Goal: Task Accomplishment & Management: Complete application form

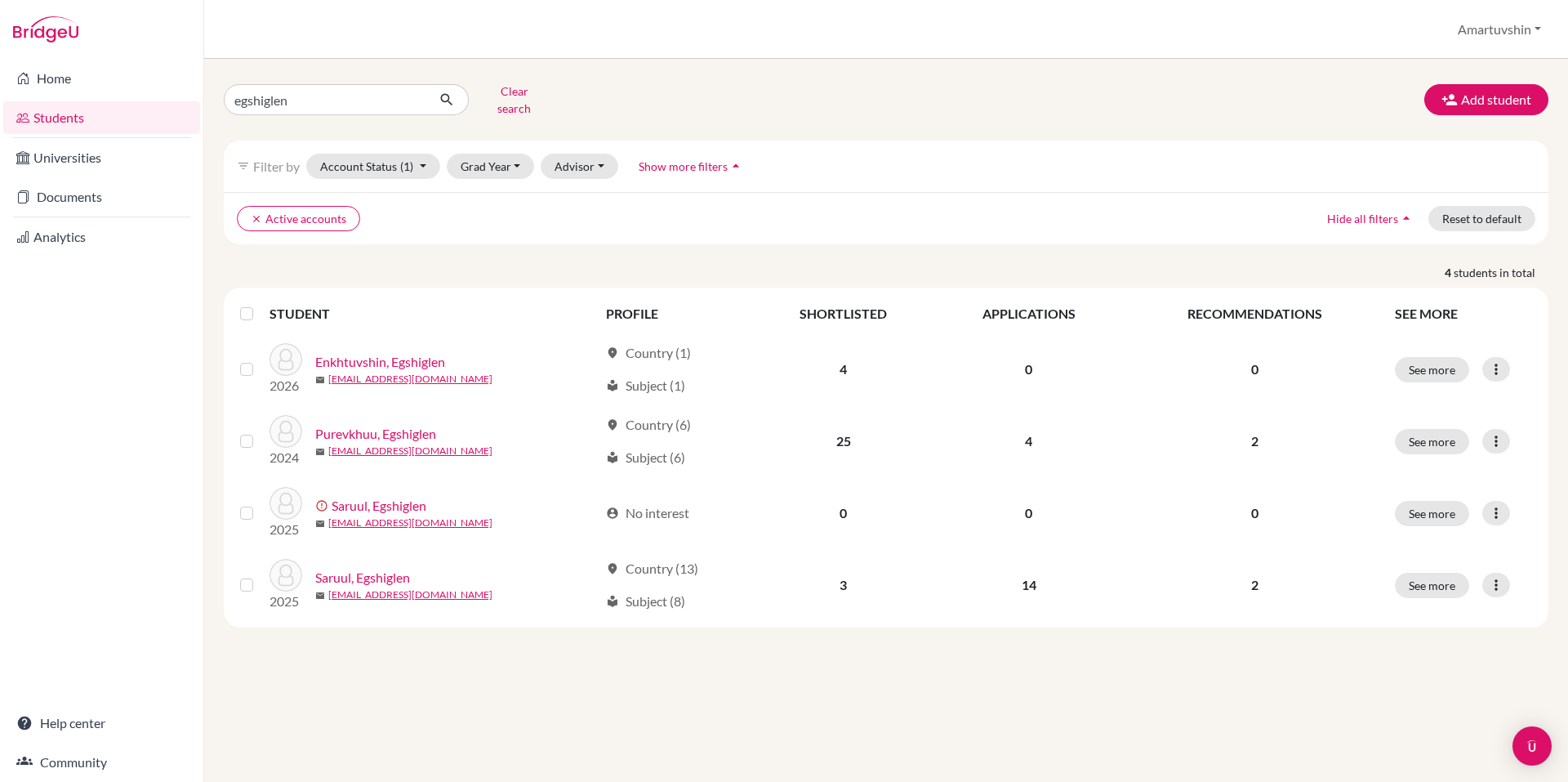
click at [1301, 78] on div "egshiglen Clear search Add student" at bounding box center [887, 99] width 1350 height 43
click at [1492, 35] on button "Amartuvshin" at bounding box center [1500, 29] width 98 height 31
click at [1466, 63] on link "Profile" at bounding box center [1487, 67] width 129 height 26
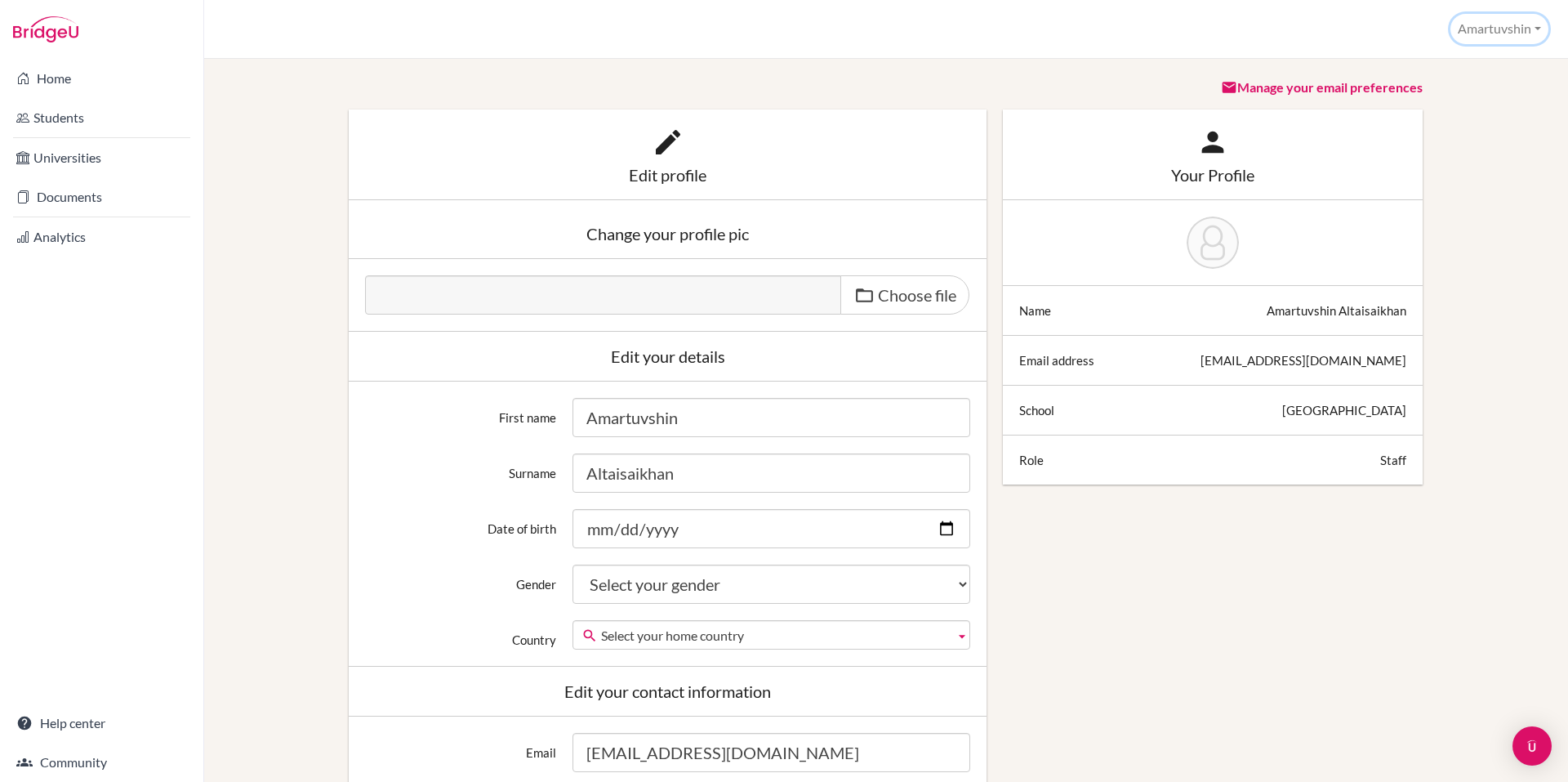
click at [1498, 18] on button "Amartuvshin" at bounding box center [1500, 29] width 98 height 30
click at [1463, 91] on link "School Settings" at bounding box center [1483, 93] width 129 height 26
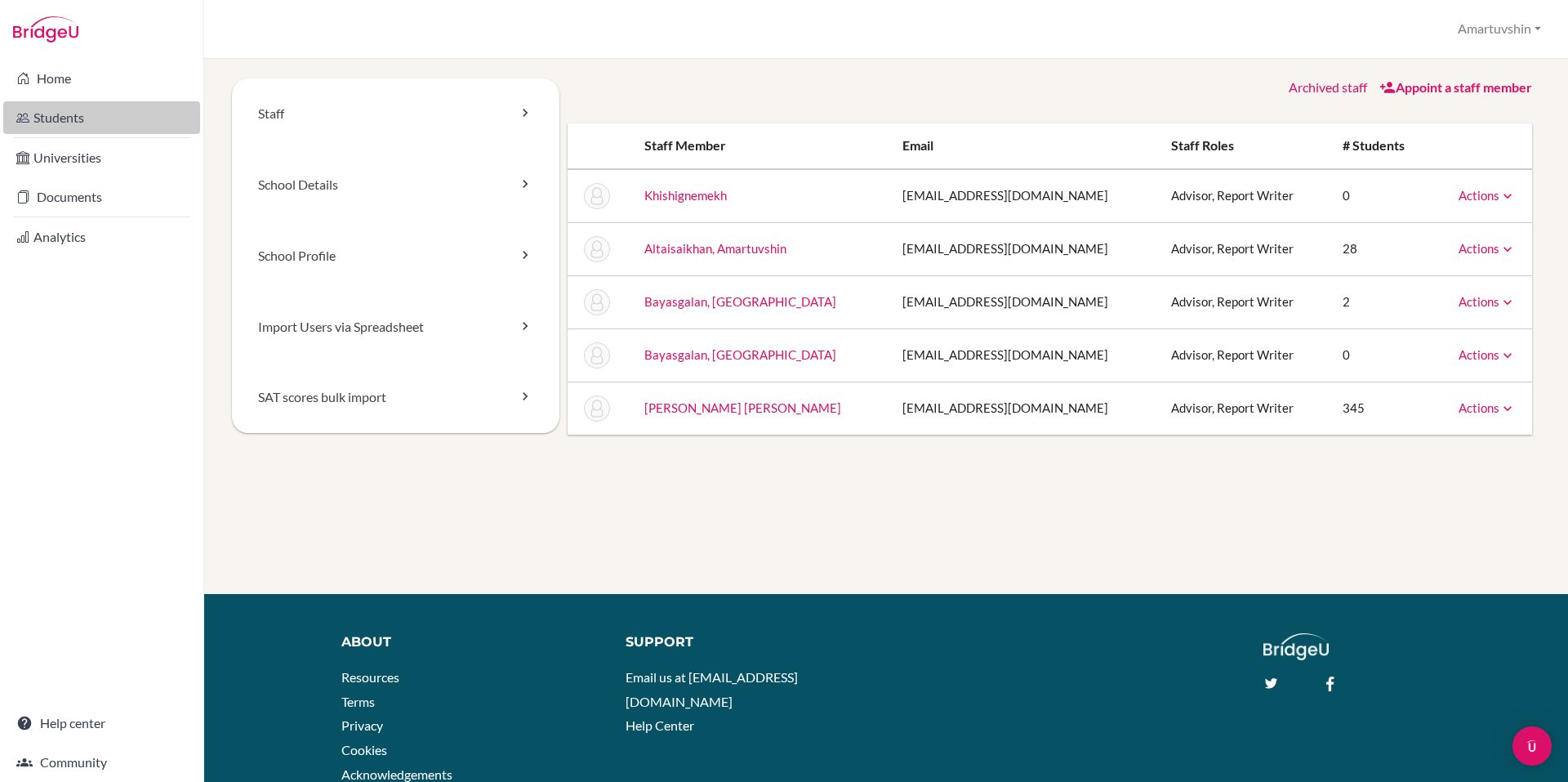
click at [77, 123] on link "Students" at bounding box center [101, 117] width 197 height 33
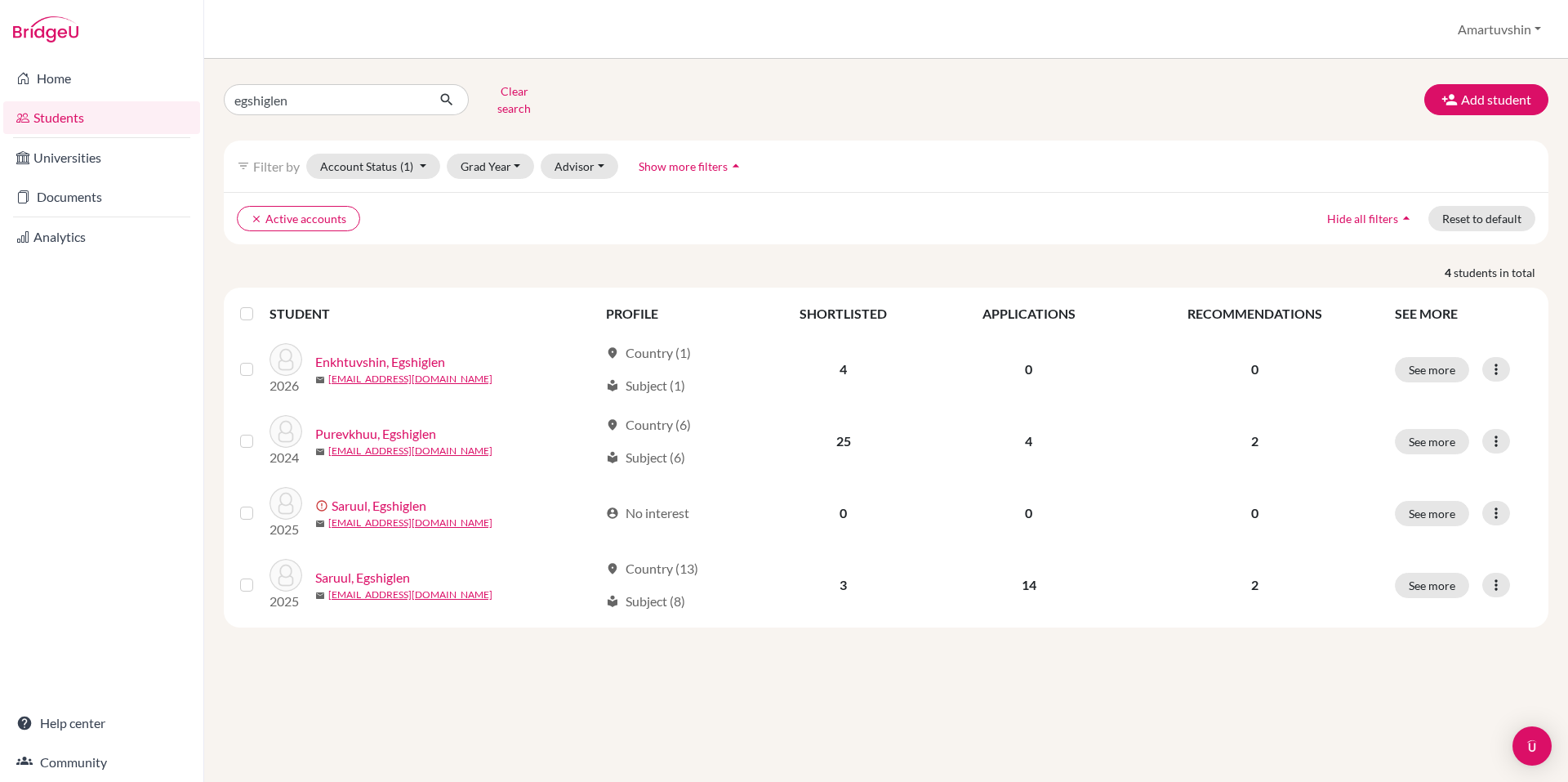
click at [1495, 110] on div "egshiglen Clear search Add student filter_list Filter by Account Status (1) Act…" at bounding box center [887, 353] width 1325 height 549
click at [1483, 105] on button "Add student" at bounding box center [1486, 99] width 124 height 31
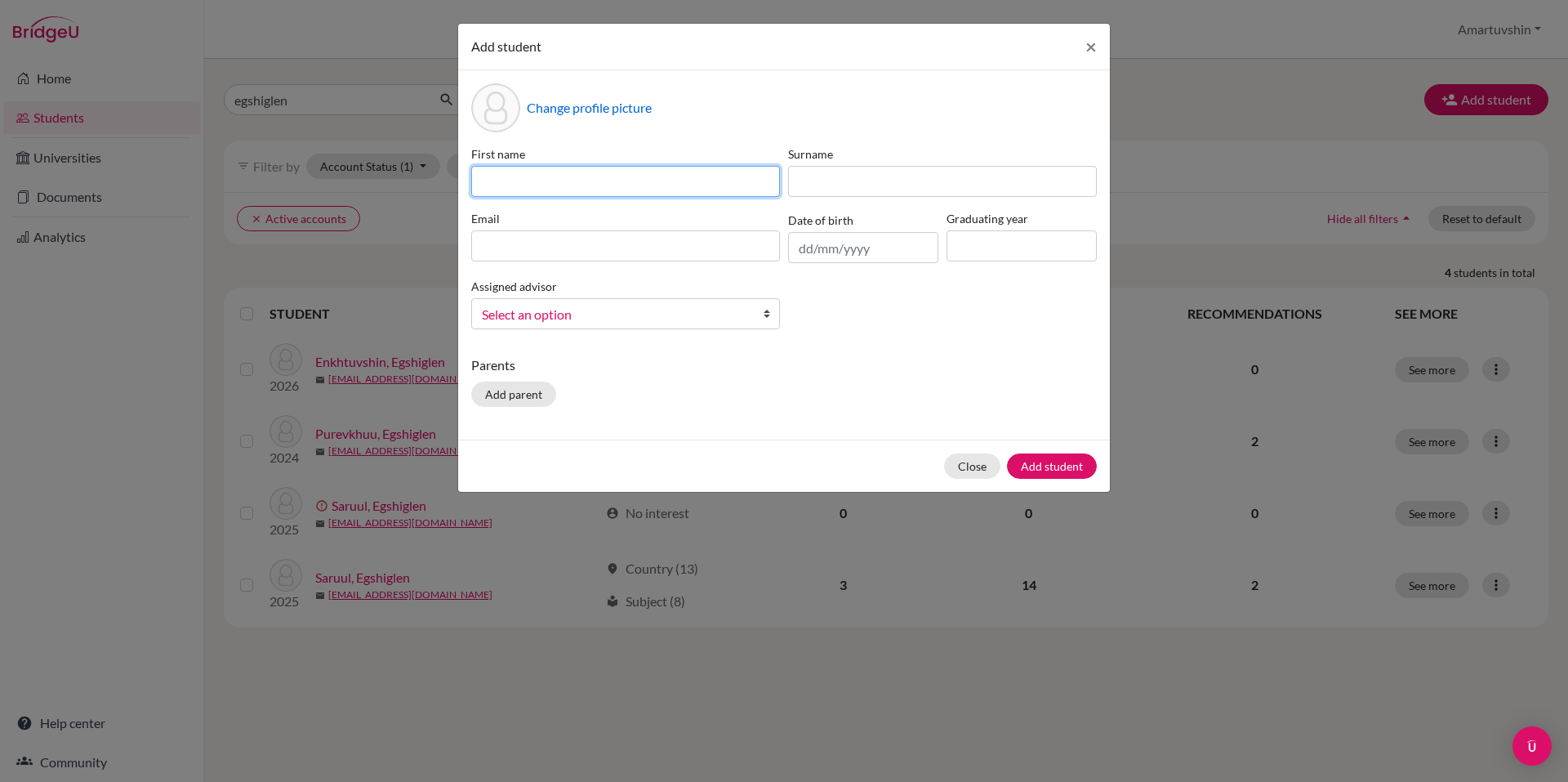
click at [715, 183] on input at bounding box center [626, 181] width 309 height 31
type input "Javkhlanbaatar"
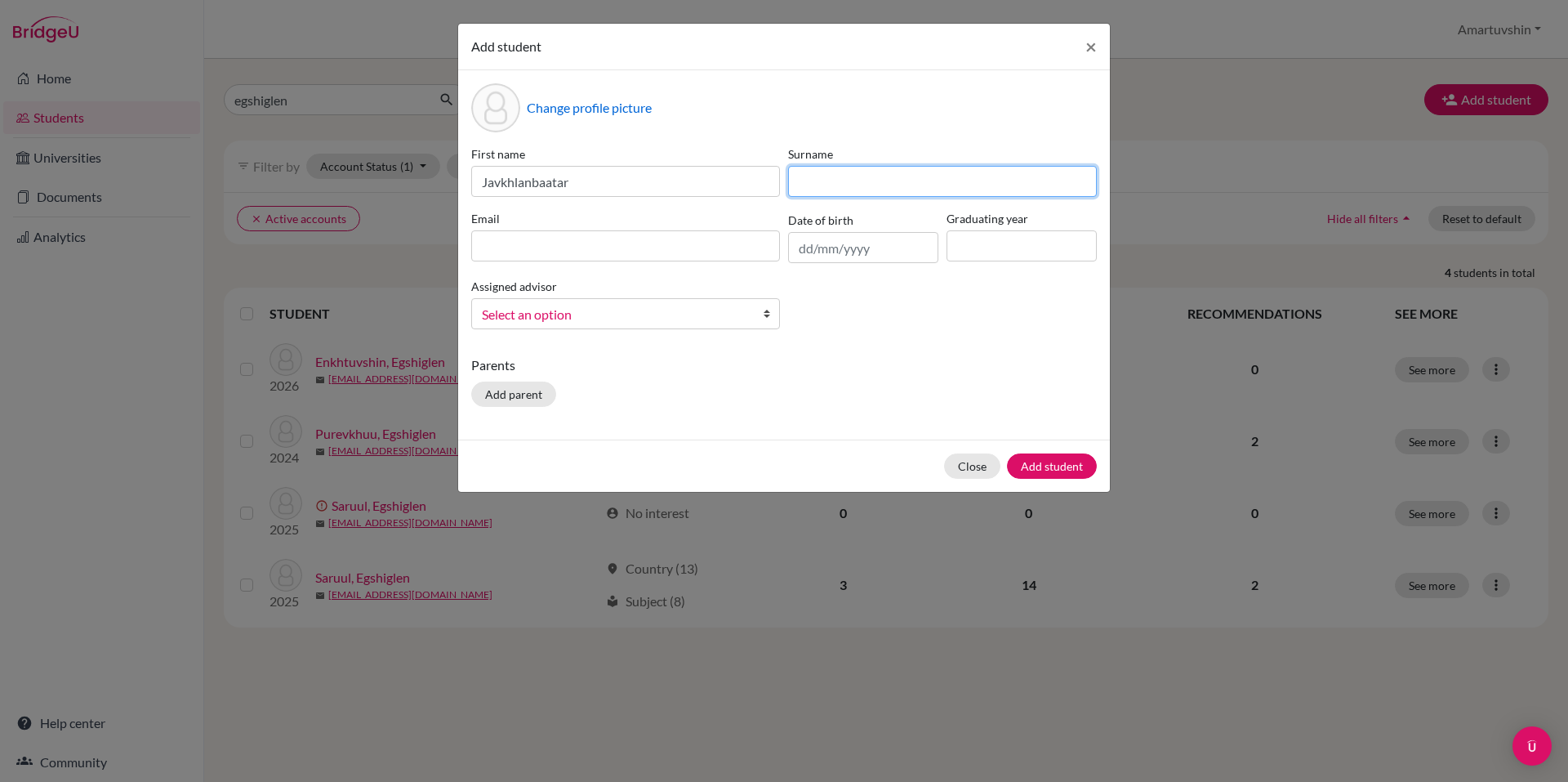
click at [842, 179] on input at bounding box center [942, 181] width 309 height 31
type input "Byambaa"
click at [704, 245] on input at bounding box center [626, 246] width 309 height 31
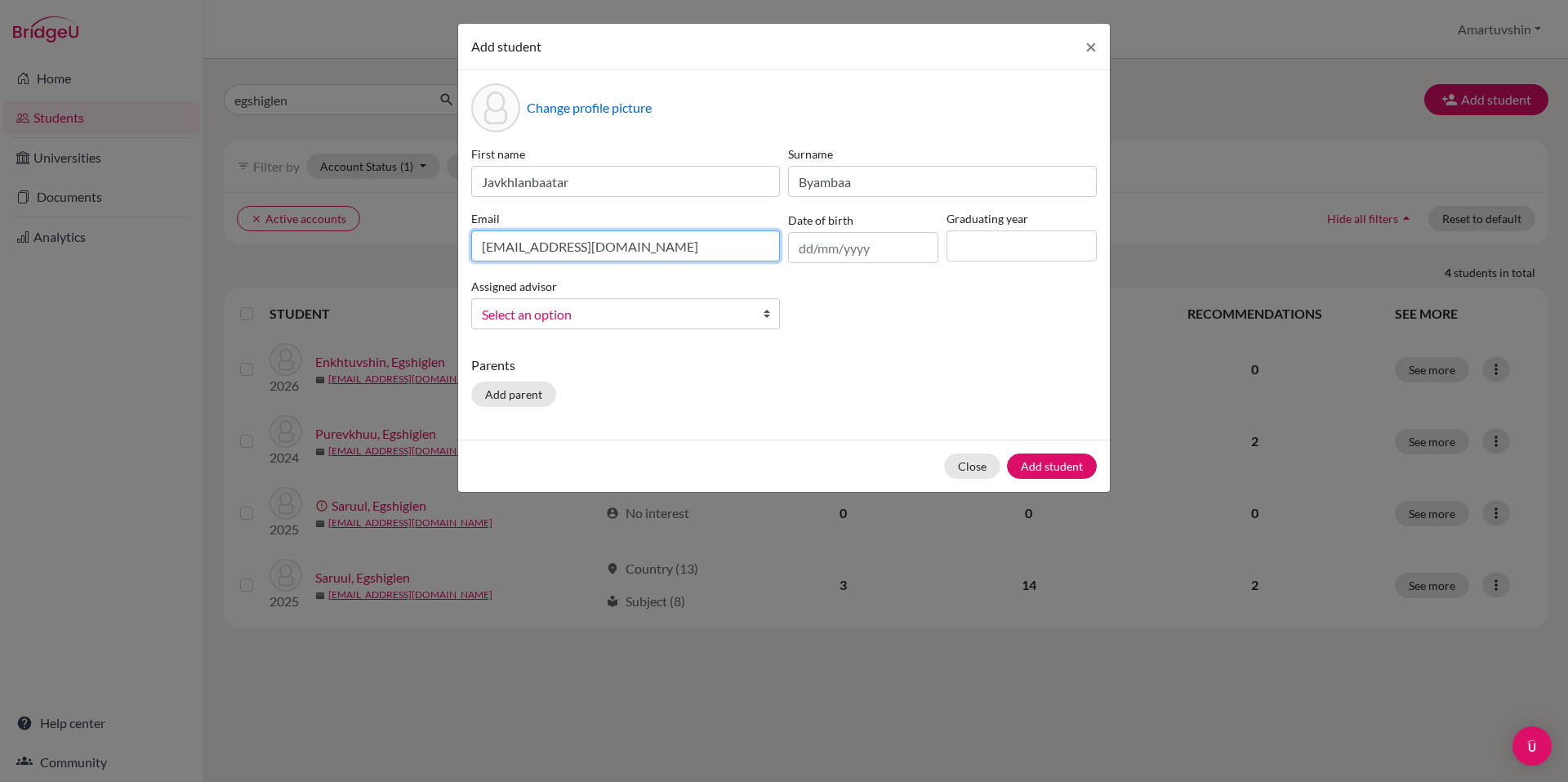
type input "Javkhlanbaatarbm@gmail.com"
click at [834, 243] on input "text" at bounding box center [863, 247] width 150 height 31
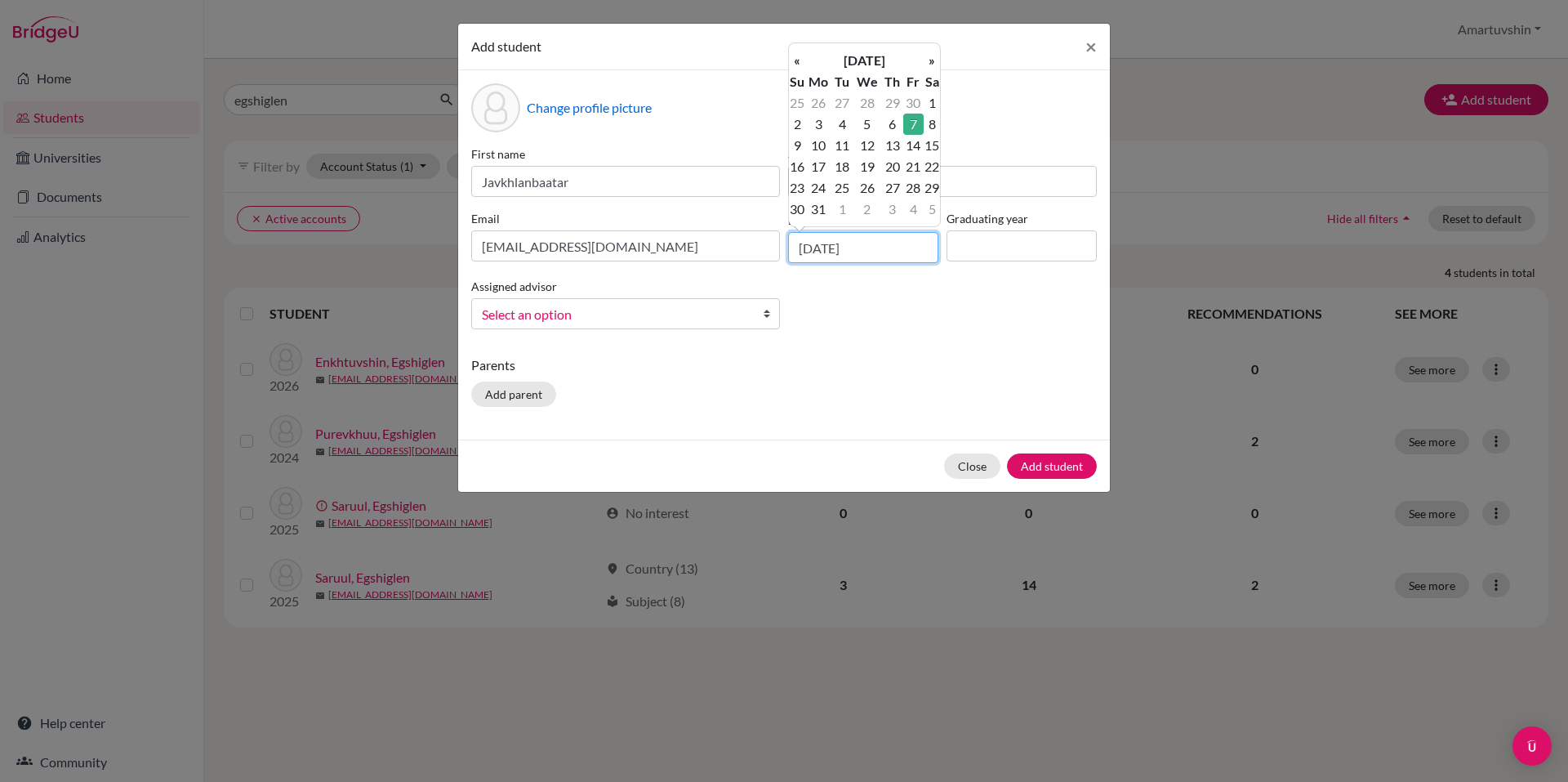
type input "07/12/2007"
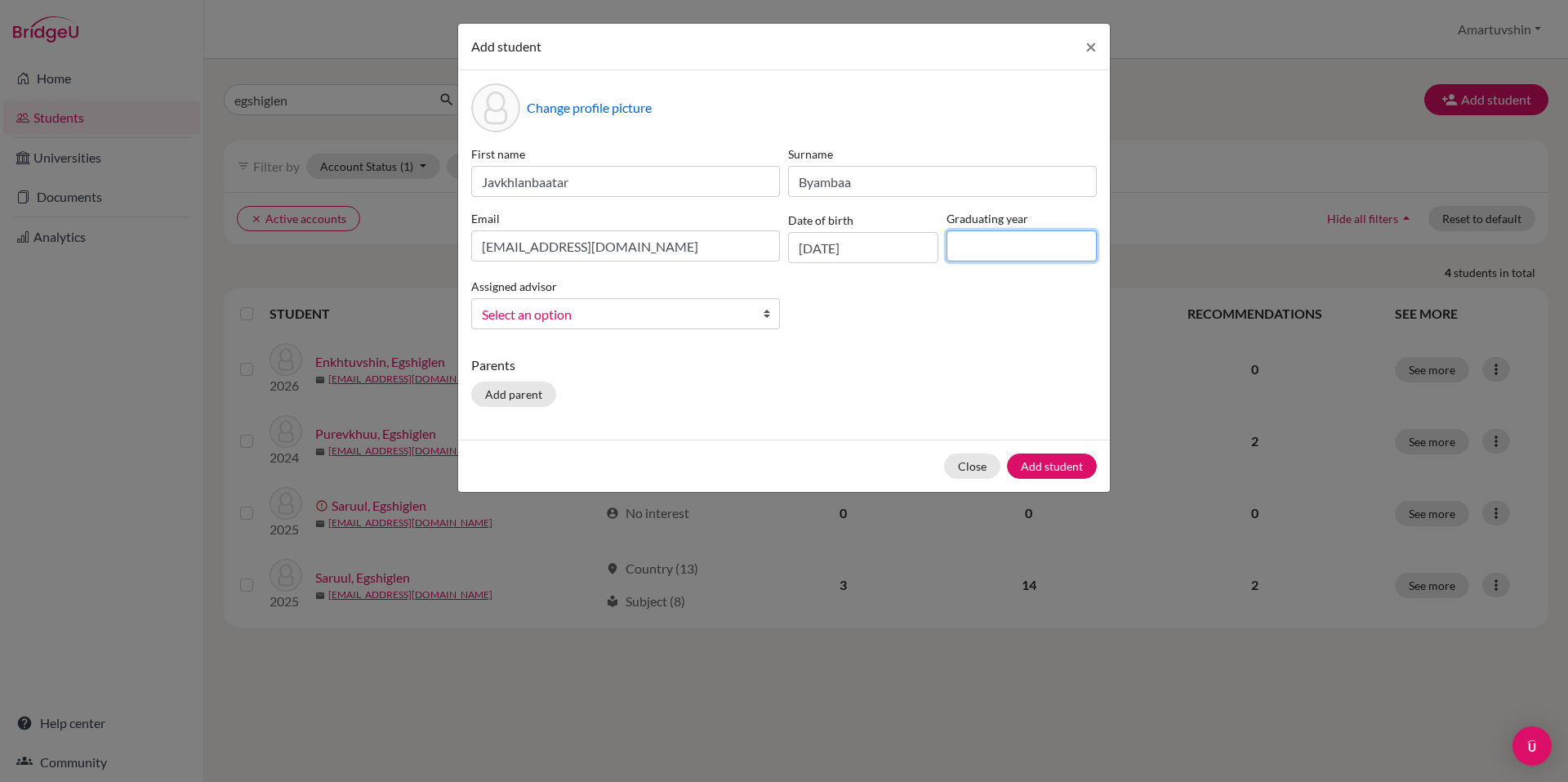
click at [992, 252] on input at bounding box center [1022, 246] width 150 height 31
type input "2025"
click at [695, 304] on span "Select an option" at bounding box center [615, 315] width 267 height 21
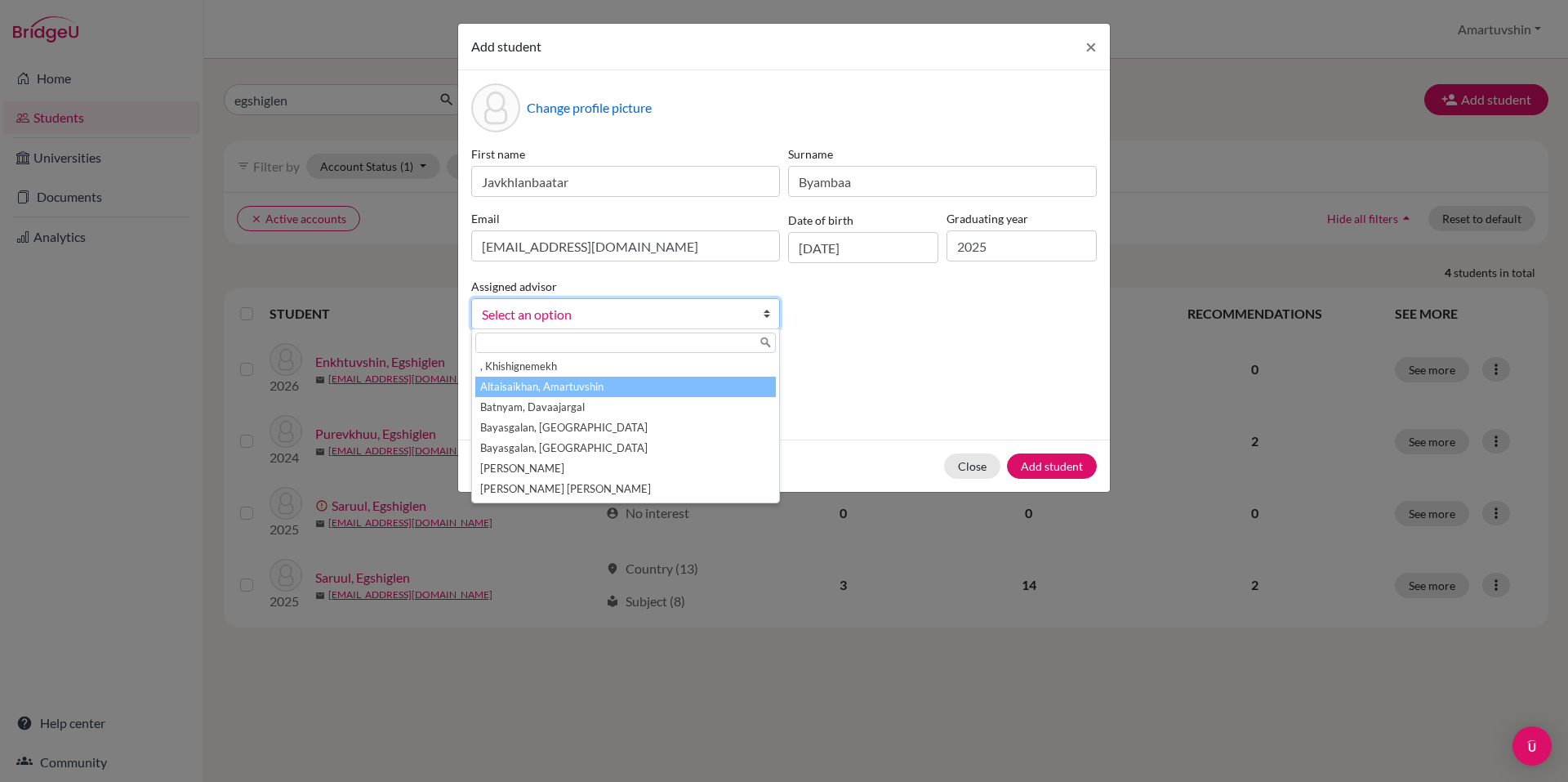
click at [635, 386] on li "Altaisaikhan, Amartuvshin" at bounding box center [626, 387] width 301 height 21
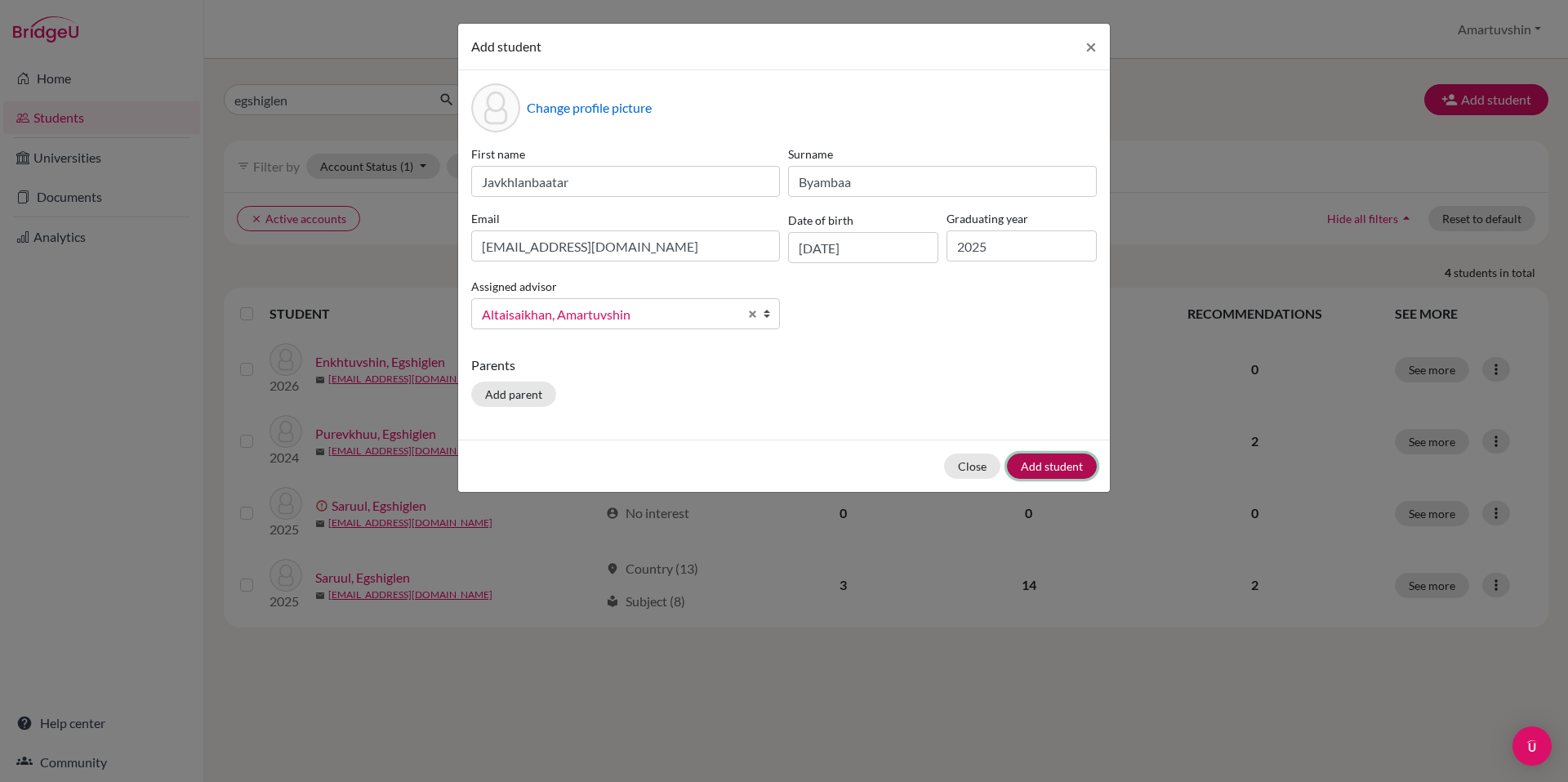
click at [1042, 461] on button "Add student" at bounding box center [1052, 466] width 90 height 26
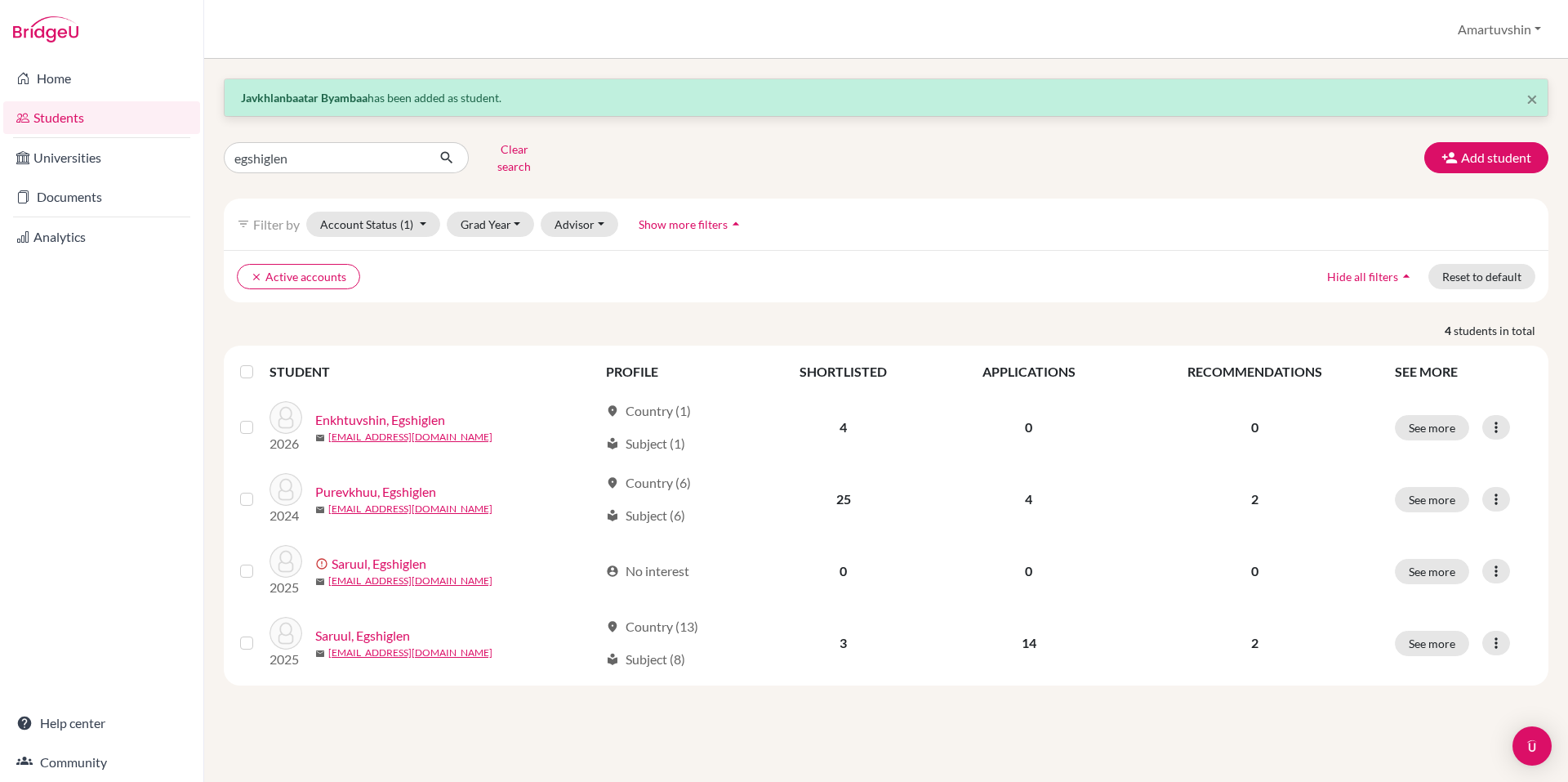
click at [629, 128] on div "× Javkhlanbaatar Byambaa has been added as student. egshiglen Clear search Add …" at bounding box center [887, 382] width 1325 height 607
click at [409, 150] on input "egshiglen" at bounding box center [325, 157] width 202 height 31
click at [384, 151] on input "Find student by name..." at bounding box center [325, 157] width 202 height 31
click at [656, 160] on div "Clear search" at bounding box center [437, 157] width 450 height 43
click at [518, 149] on button "Clear search" at bounding box center [514, 157] width 91 height 43
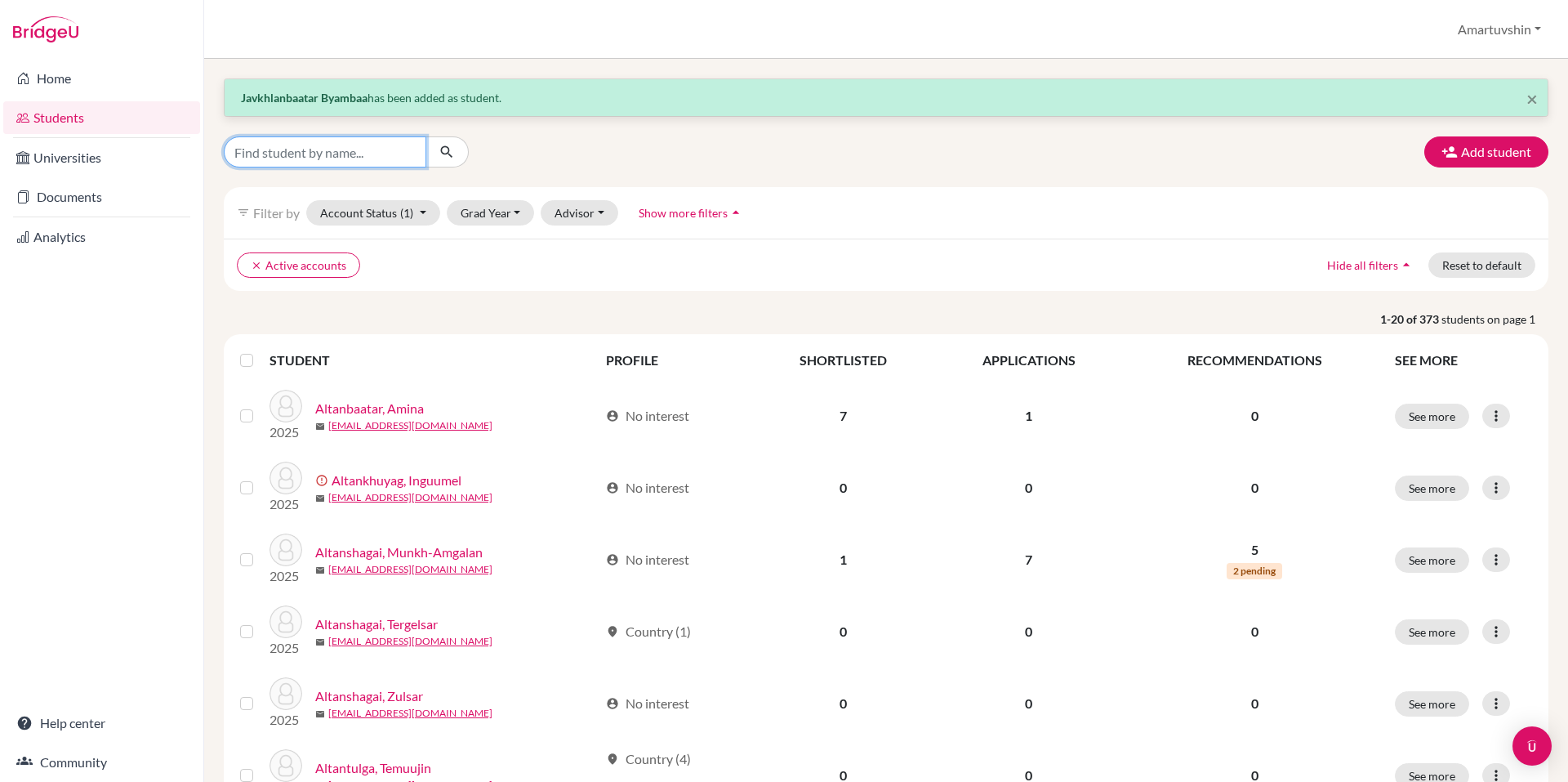
click at [305, 156] on input "Find student by name..." at bounding box center [325, 151] width 202 height 31
click at [461, 98] on p "Javkhlanbaatar Byambaa has been added as student." at bounding box center [887, 97] width 1291 height 17
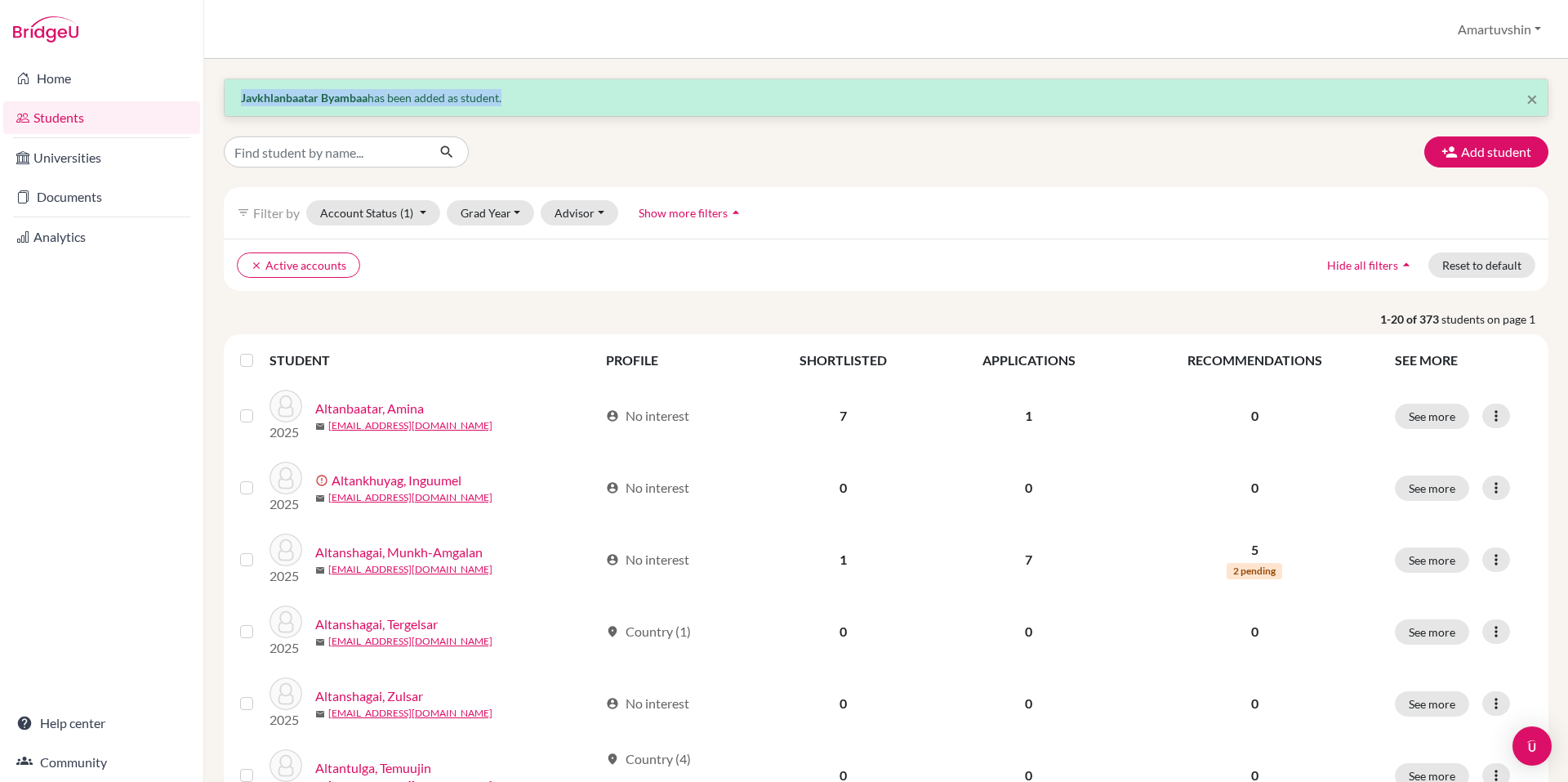
click at [514, 110] on div "× Javkhlanbaatar Byambaa has been added as student." at bounding box center [887, 97] width 1323 height 37
click at [416, 97] on p "Javkhlanbaatar Byambaa has been added as student." at bounding box center [887, 97] width 1291 height 17
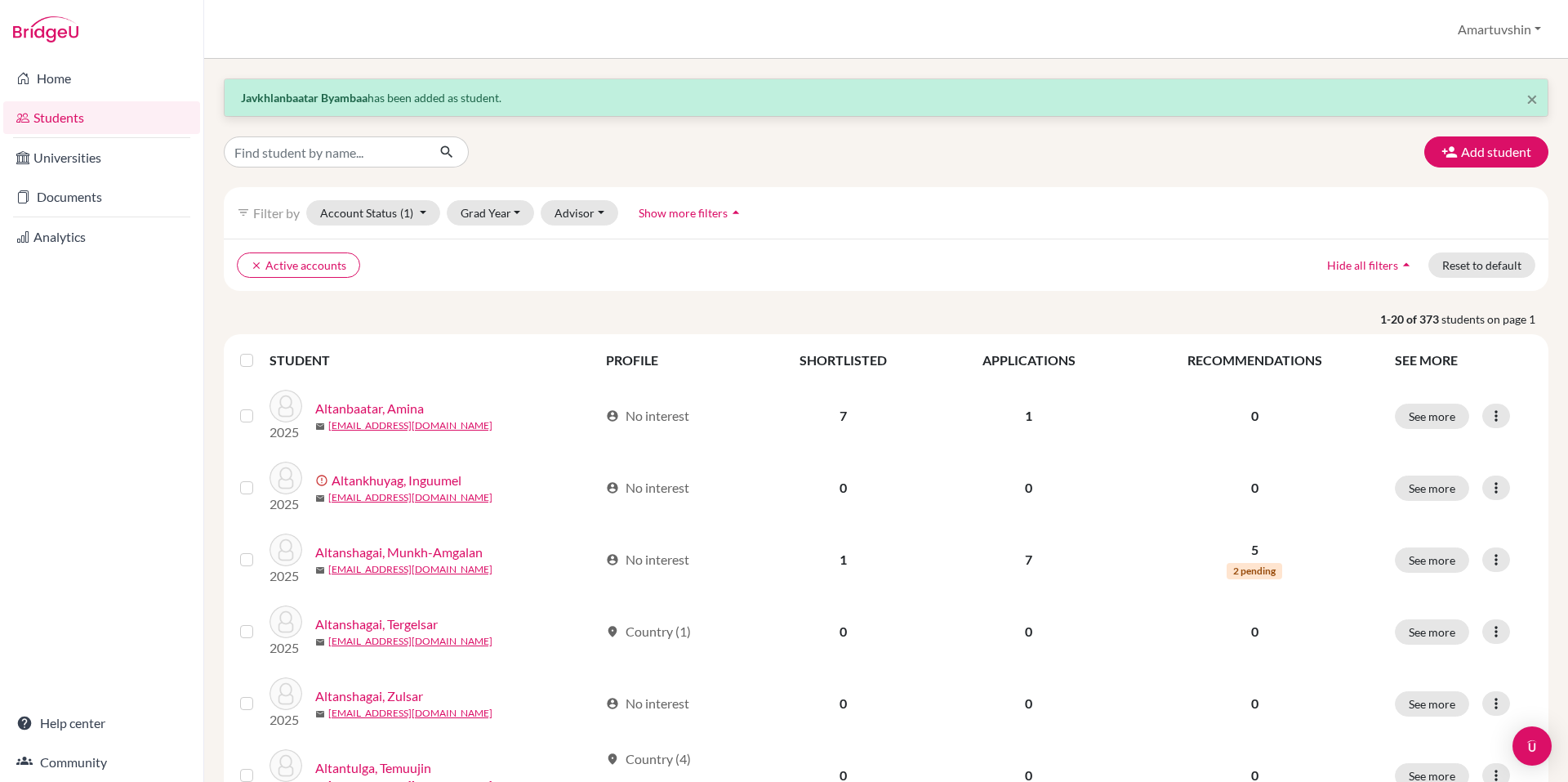
click at [377, 96] on p "Javkhlanbaatar Byambaa has been added as student." at bounding box center [887, 97] width 1291 height 17
click at [415, 111] on div "× Javkhlanbaatar Byambaa has been added as student." at bounding box center [887, 97] width 1323 height 37
click at [374, 96] on p "Javkhlanbaatar Byambaa has been added as student." at bounding box center [887, 97] width 1291 height 17
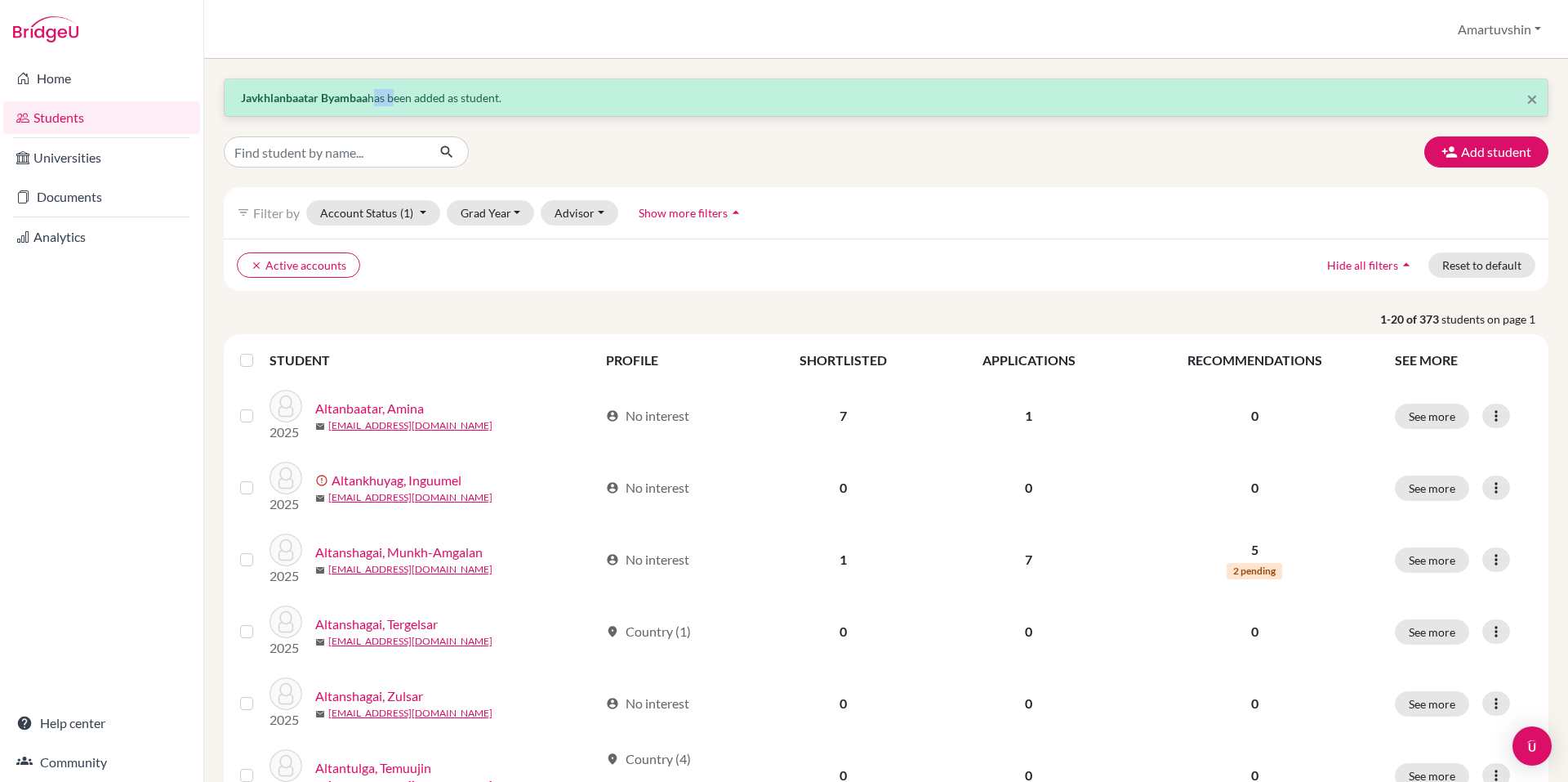
click at [374, 96] on p "Javkhlanbaatar Byambaa has been added as student." at bounding box center [887, 97] width 1291 height 17
click at [474, 92] on p "Javkhlanbaatar Byambaa has been added as student." at bounding box center [887, 97] width 1291 height 17
click at [382, 96] on p "Javkhlanbaatar Byambaa has been added as student." at bounding box center [887, 97] width 1291 height 17
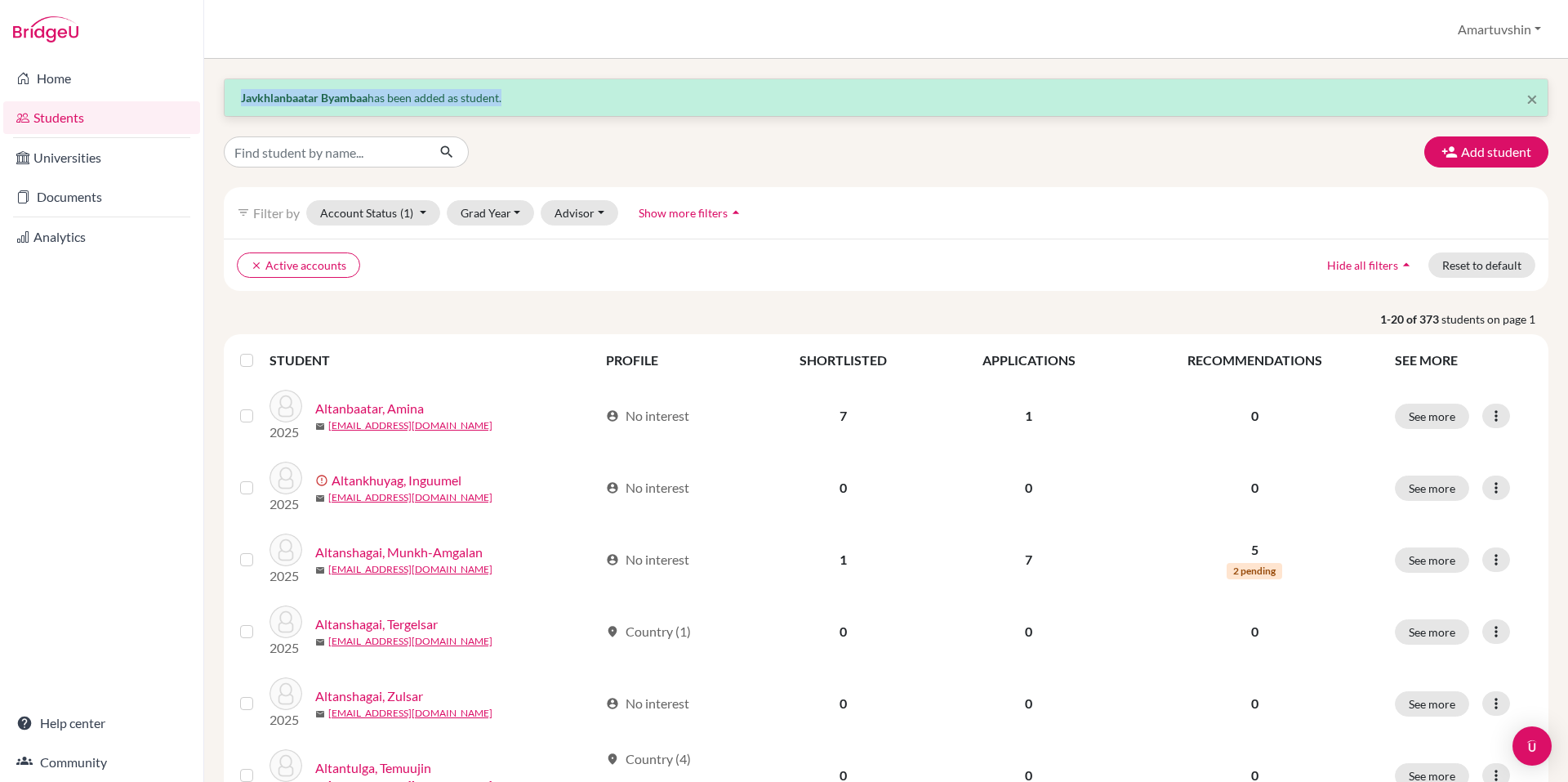
click at [464, 108] on div "× Javkhlanbaatar Byambaa has been added as student." at bounding box center [887, 97] width 1323 height 37
click at [337, 100] on strong "Javkhlanbaatar Byambaa" at bounding box center [304, 97] width 127 height 14
click at [374, 116] on div "× Javkhlanbaatar Byambaa has been added as student." at bounding box center [887, 97] width 1325 height 39
click at [1525, 35] on button "Amartuvshin" at bounding box center [1500, 29] width 98 height 31
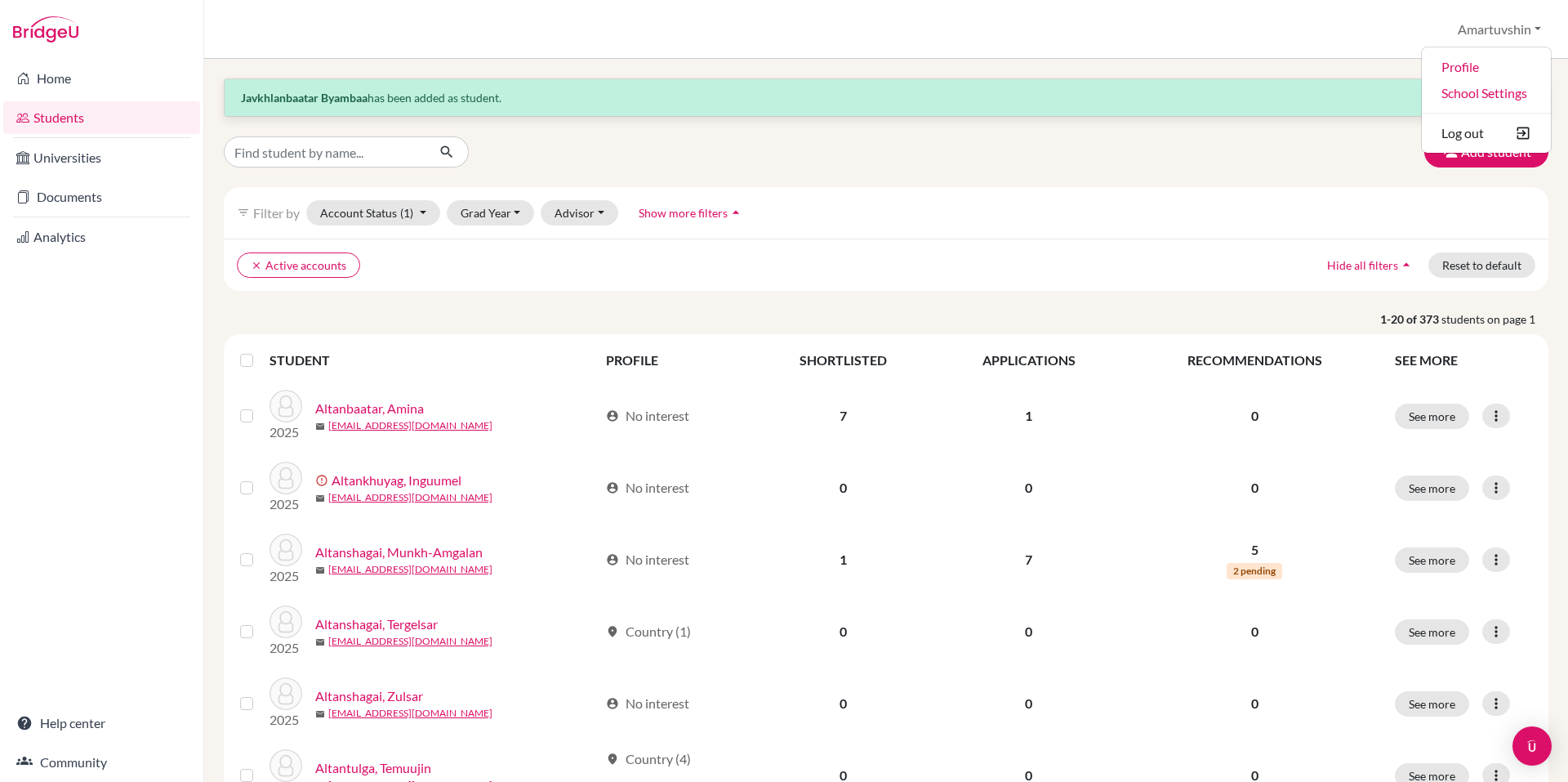
click at [1258, 72] on div "× Javkhlanbaatar Byambaa has been added as student. Add student filter_list Fil…" at bounding box center [886, 420] width 1364 height 723
click at [1501, 21] on button "Amartuvshin" at bounding box center [1500, 29] width 98 height 31
click at [377, 93] on p "Javkhlanbaatar Byambaa has been added as student." at bounding box center [887, 97] width 1291 height 17
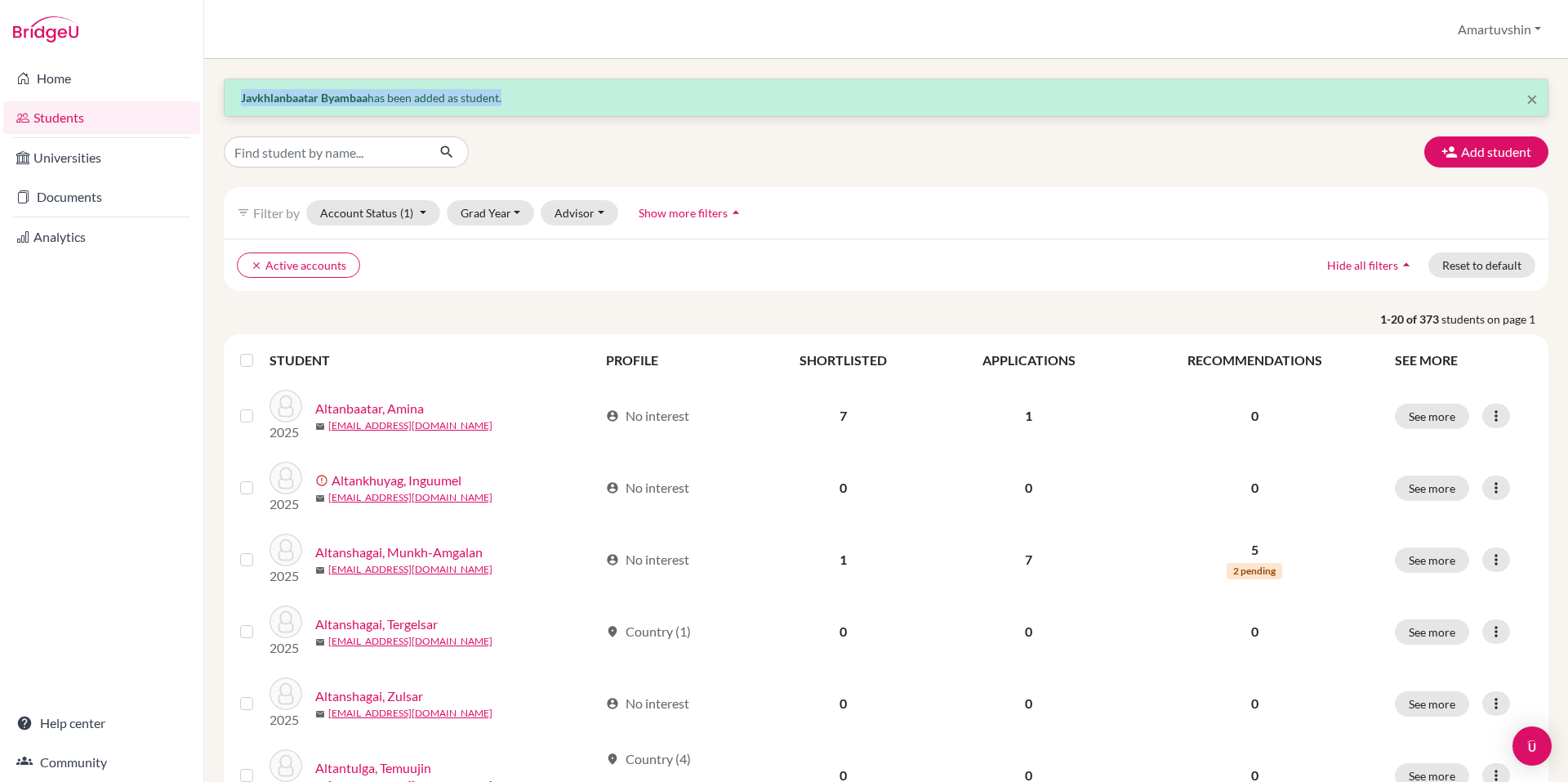
click at [377, 93] on p "Javkhlanbaatar Byambaa has been added as student." at bounding box center [887, 97] width 1291 height 17
click at [946, 253] on ul "clear Active accounts" at bounding box center [724, 265] width 974 height 26
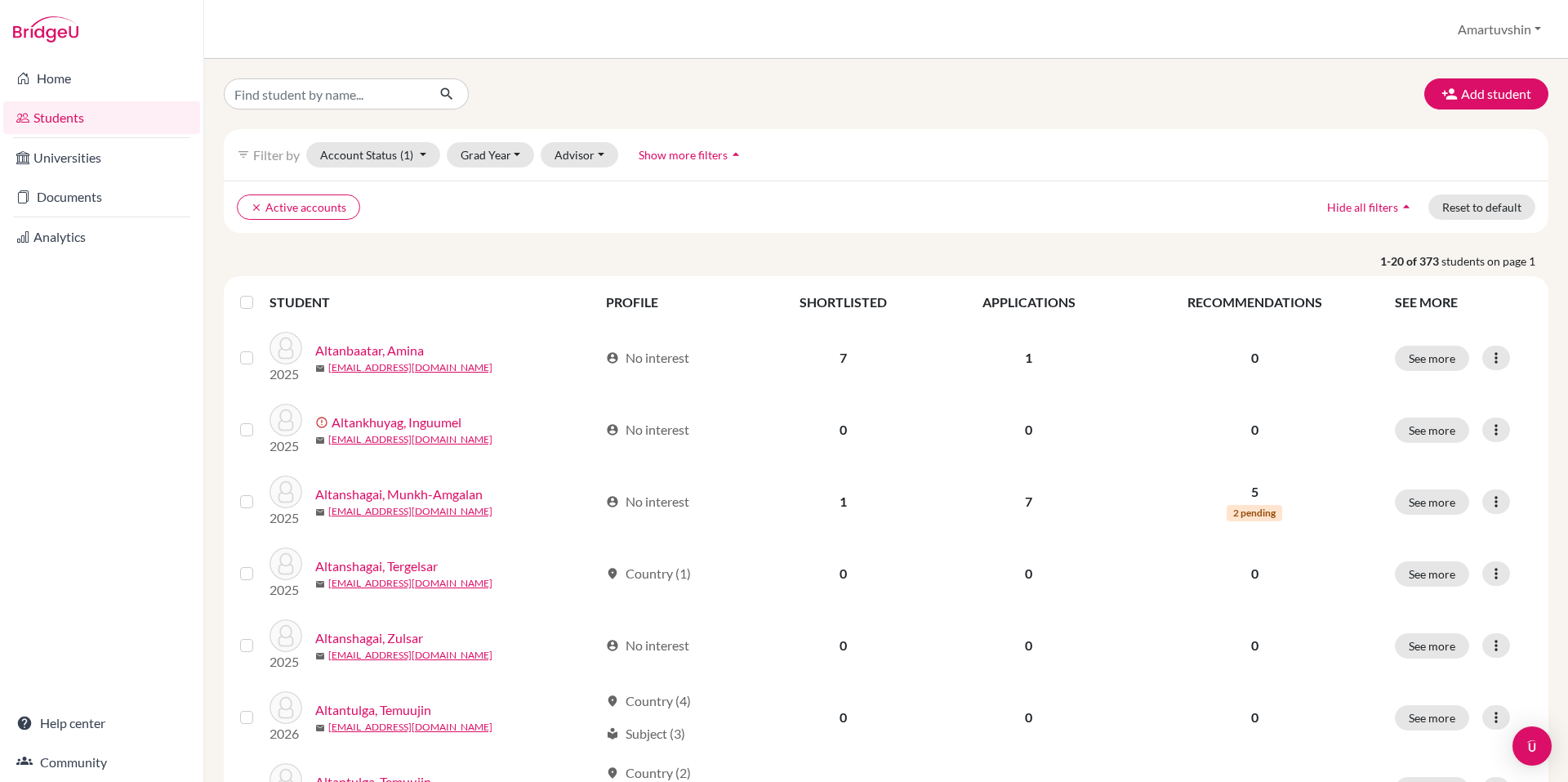
click at [227, 79] on div at bounding box center [346, 94] width 245 height 31
click at [422, 50] on div "Students overview Amartuvshin Profile School Settings Log out" at bounding box center [886, 29] width 1364 height 59
click at [217, 153] on div "filter_list Filter by Account Status (1) Active accounts done Archived accounts…" at bounding box center [887, 182] width 1350 height 104
click at [915, 194] on div "clear Active accounts Hide all filters arrow_drop_up Reset to default" at bounding box center [887, 206] width 1325 height 52
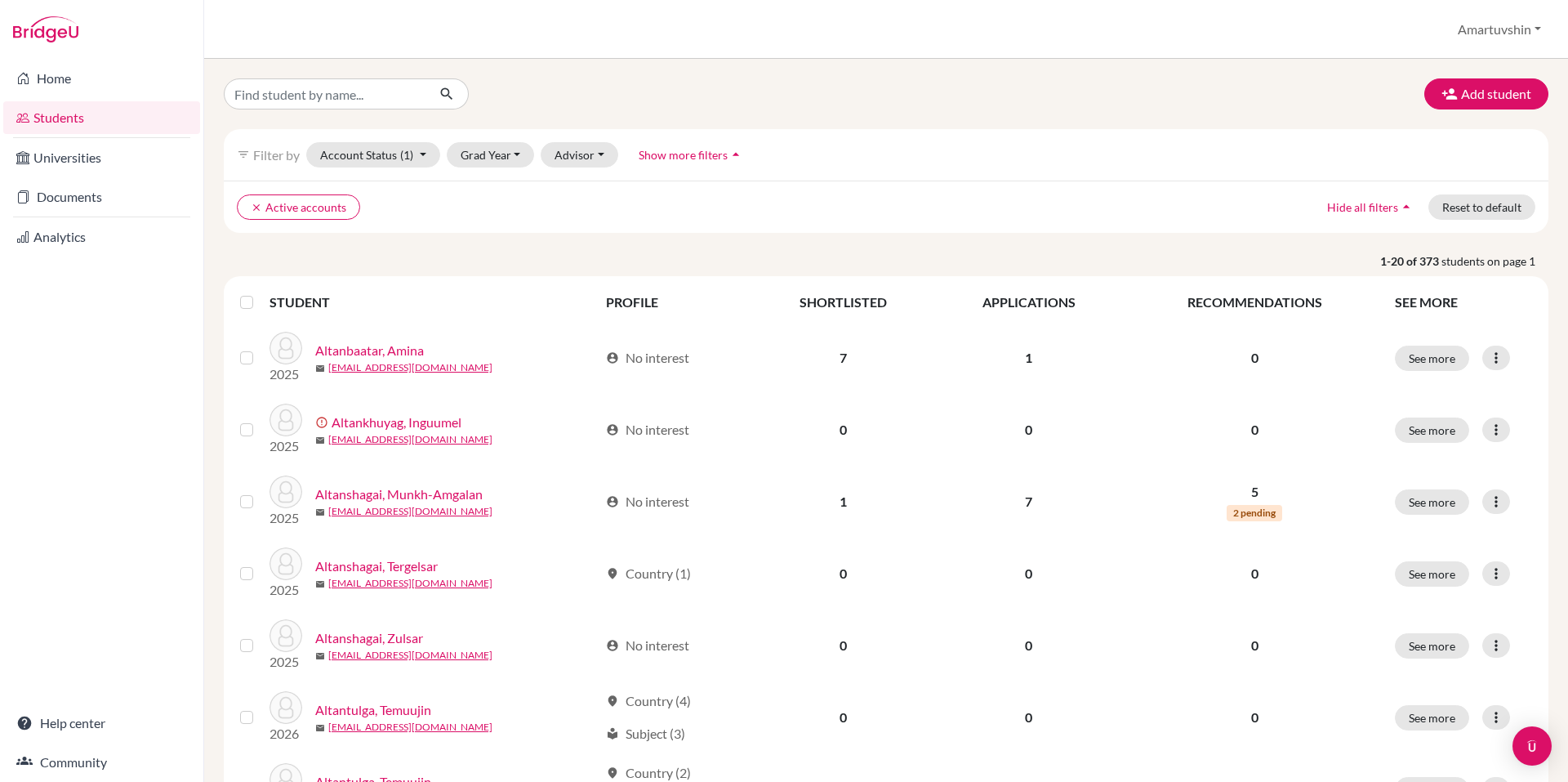
click at [870, 160] on div "filter_list Filter by Account Status (1) Active accounts done Archived accounts…" at bounding box center [887, 155] width 1325 height 51
drag, startPoint x: 900, startPoint y: 252, endPoint x: 856, endPoint y: 256, distance: 44.2
click at [856, 256] on p "1-20 of 373 students on page 1" at bounding box center [887, 261] width 1350 height 17
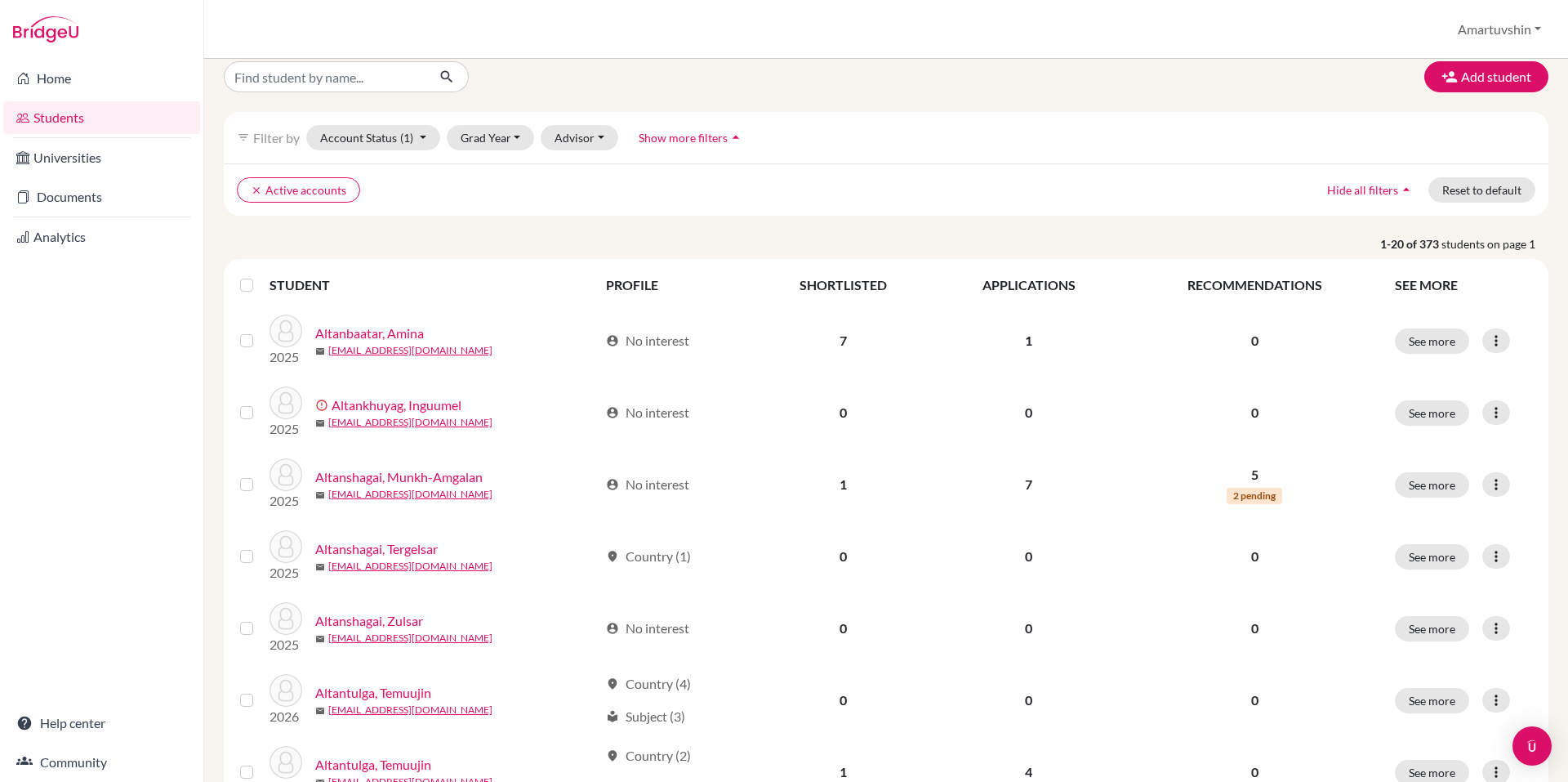
scroll to position [18, 0]
drag, startPoint x: 856, startPoint y: 256, endPoint x: 887, endPoint y: 237, distance: 36.4
click at [887, 237] on p "1-20 of 373 students on page 1" at bounding box center [887, 243] width 1350 height 17
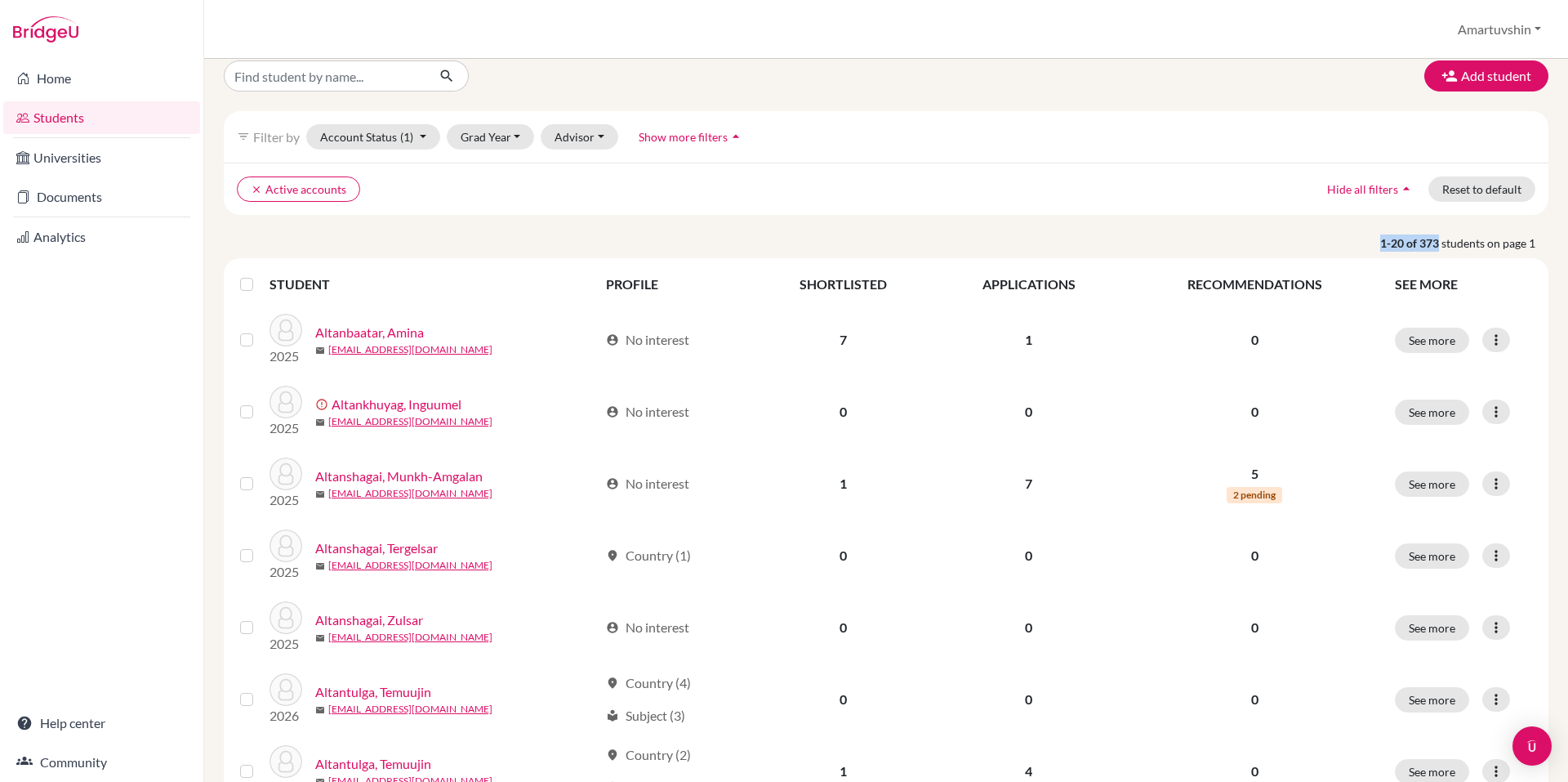
click at [887, 237] on p "1-20 of 373 students on page 1" at bounding box center [887, 243] width 1350 height 17
click at [895, 248] on p "1-20 of 373 students on page 1" at bounding box center [887, 243] width 1350 height 17
